Goal: Information Seeking & Learning: Learn about a topic

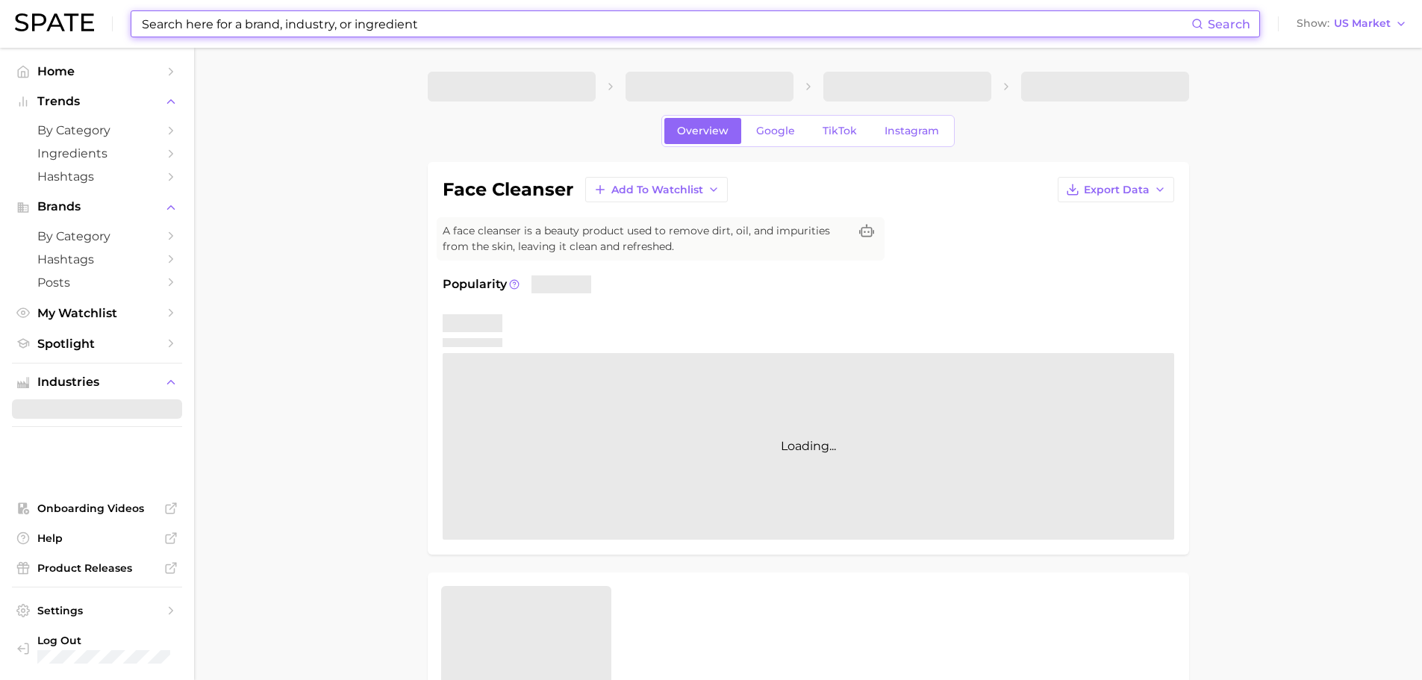
click at [259, 25] on input at bounding box center [665, 23] width 1051 height 25
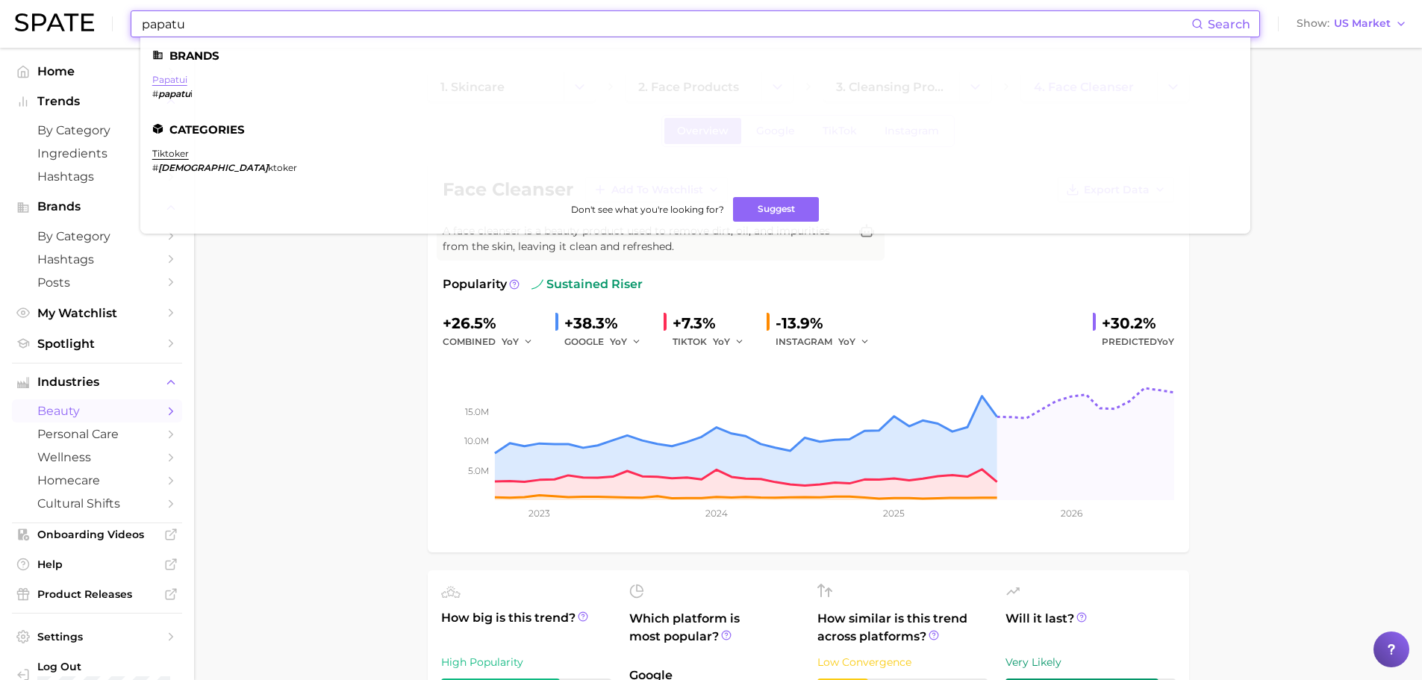
type input "papatu"
click at [171, 83] on link "papatui" at bounding box center [169, 79] width 35 height 11
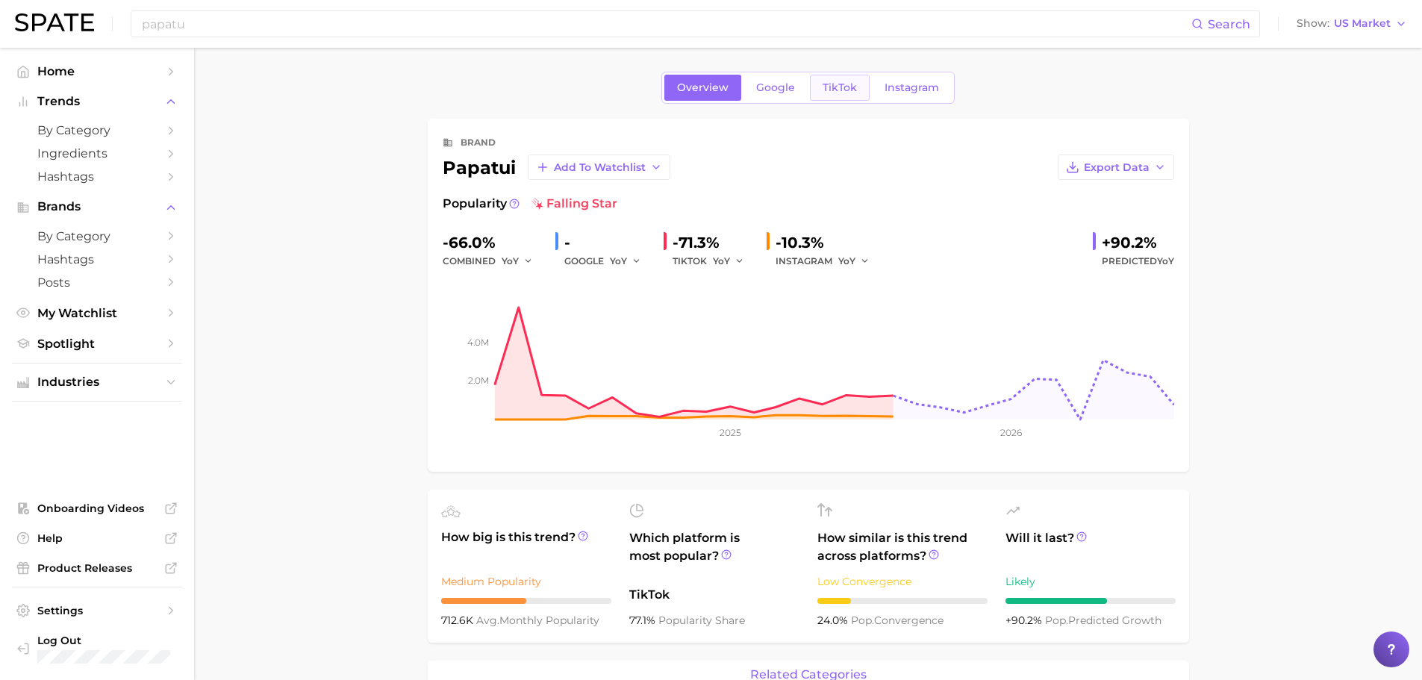
click at [826, 90] on span "TikTok" at bounding box center [840, 87] width 34 height 13
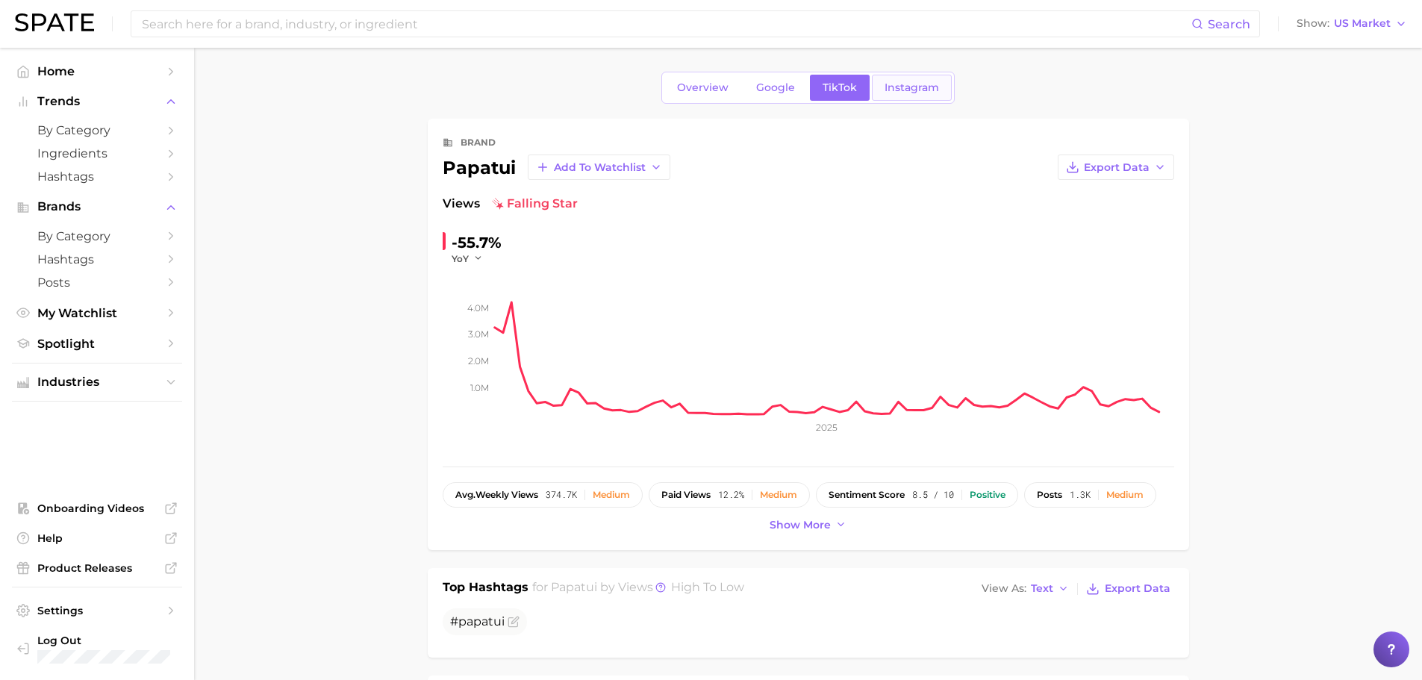
click at [880, 87] on link "Instagram" at bounding box center [912, 88] width 80 height 26
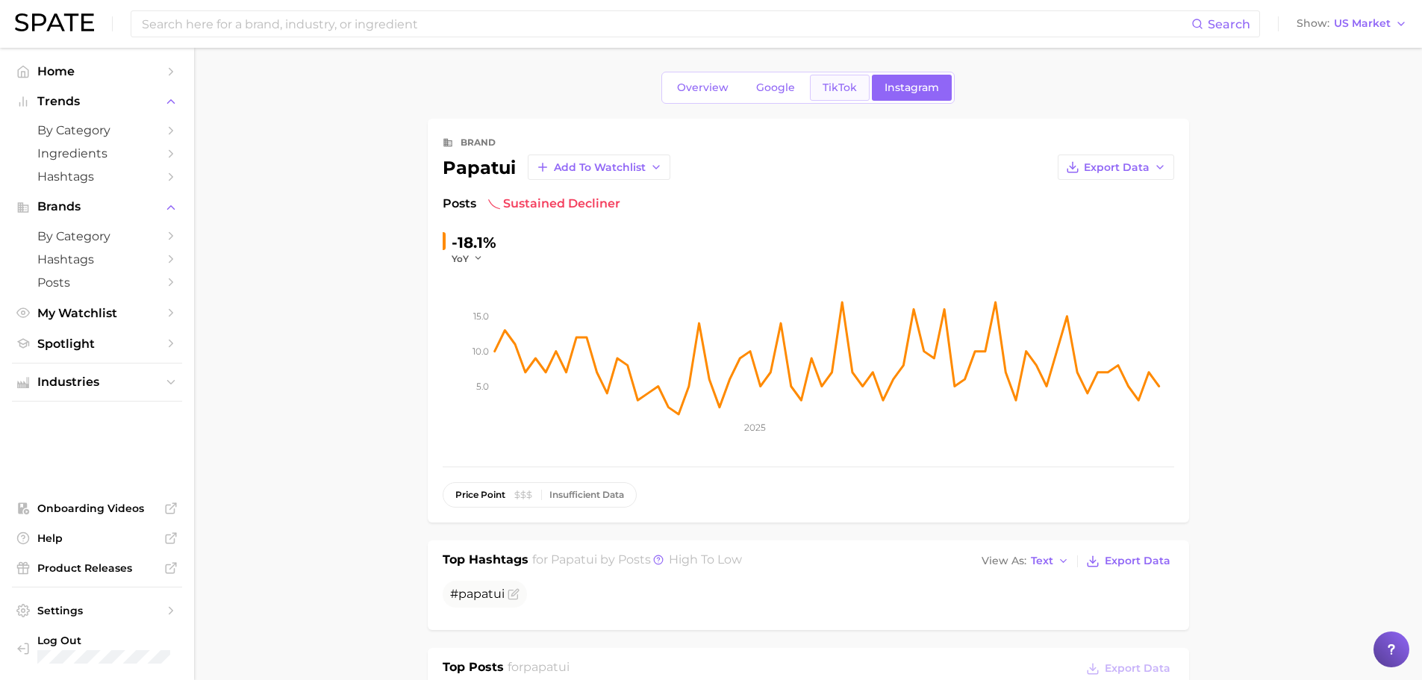
click at [823, 84] on span "TikTok" at bounding box center [840, 87] width 34 height 13
